Goal: Navigation & Orientation: Go to known website

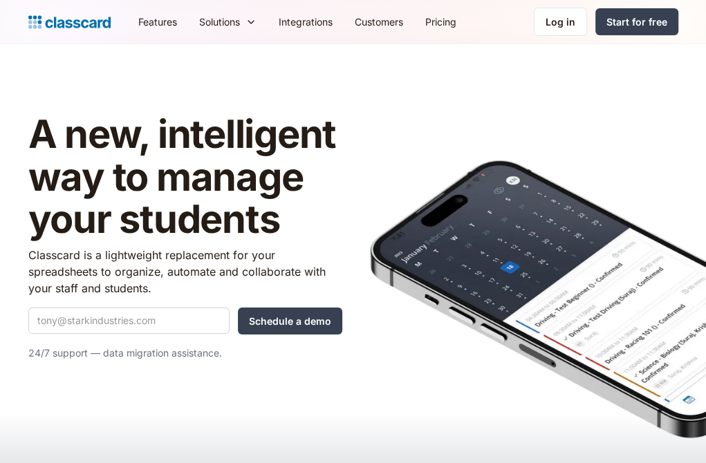
click at [563, 24] on div "Log in" at bounding box center [560, 22] width 30 height 15
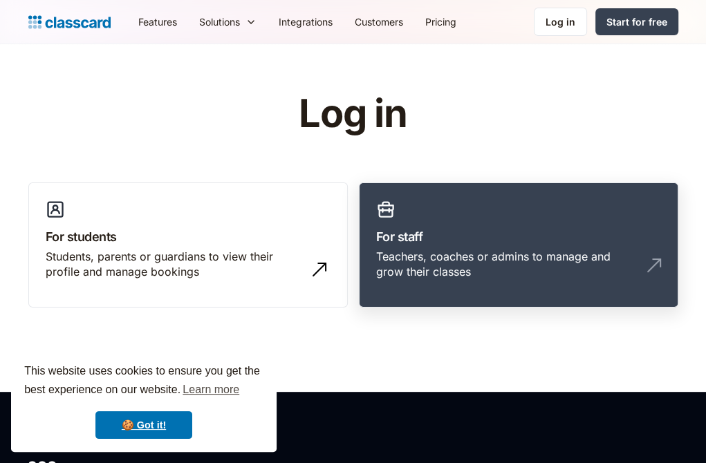
click at [448, 249] on div "Teachers, coaches or admins to manage and grow their classes" at bounding box center [504, 264] width 257 height 31
